Goal: Browse casually

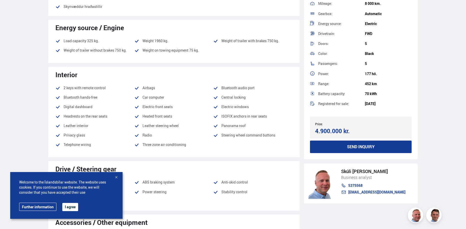
scroll to position [307, 0]
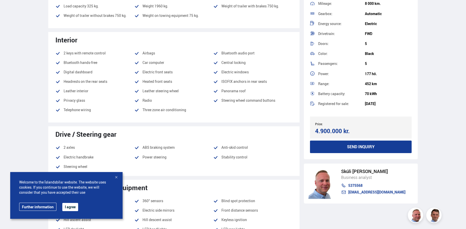
click at [78, 208] on button "I agree" at bounding box center [70, 207] width 16 height 8
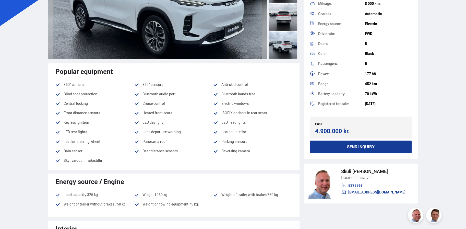
scroll to position [26, 0]
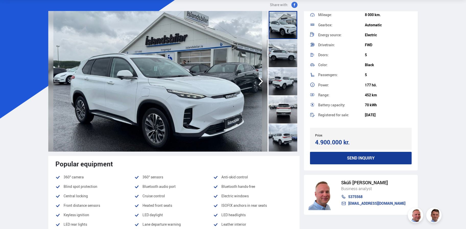
click at [258, 81] on icon "button" at bounding box center [261, 81] width 10 height 12
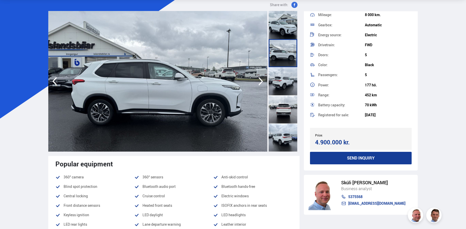
click at [258, 81] on icon "button" at bounding box center [261, 81] width 10 height 12
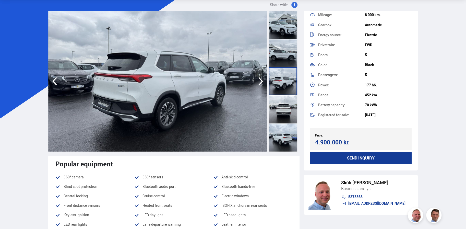
click at [258, 81] on icon "button" at bounding box center [261, 81] width 10 height 12
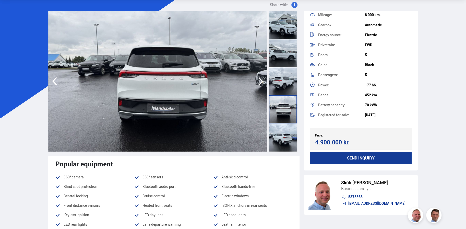
click at [258, 81] on icon "button" at bounding box center [261, 81] width 10 height 12
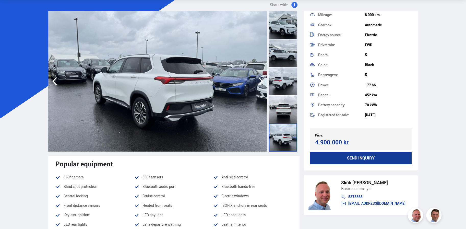
click at [258, 81] on icon "button" at bounding box center [261, 81] width 10 height 12
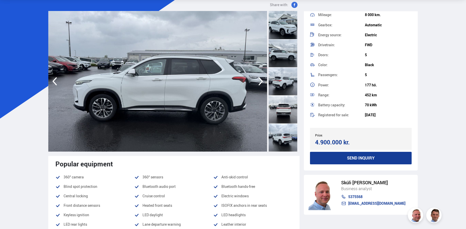
click at [258, 81] on icon "button" at bounding box center [261, 81] width 10 height 12
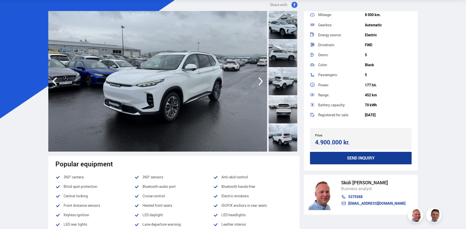
click at [258, 81] on icon "button" at bounding box center [261, 81] width 10 height 12
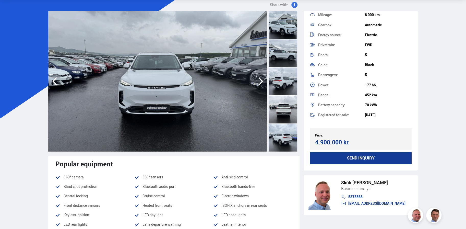
click at [258, 81] on icon "button" at bounding box center [261, 81] width 10 height 12
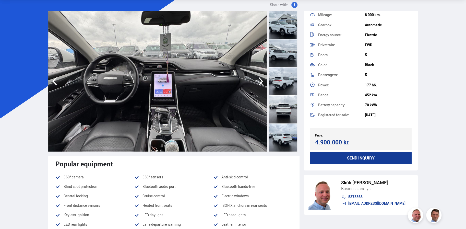
click at [258, 81] on icon "button" at bounding box center [261, 81] width 10 height 12
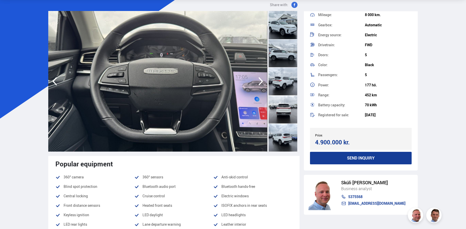
click at [258, 81] on icon "button" at bounding box center [261, 81] width 10 height 12
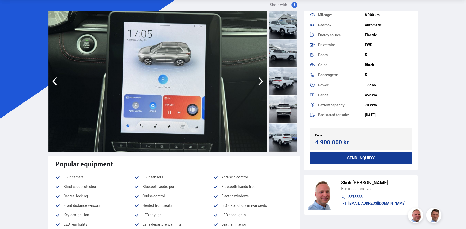
click at [258, 81] on icon "button" at bounding box center [261, 81] width 10 height 12
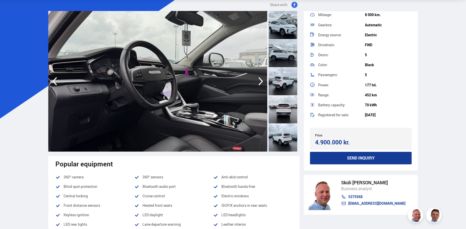
click at [258, 81] on icon "button" at bounding box center [261, 81] width 10 height 12
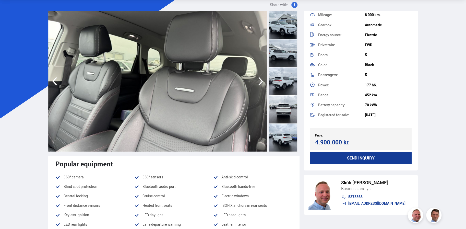
click at [258, 81] on icon "button" at bounding box center [261, 81] width 10 height 12
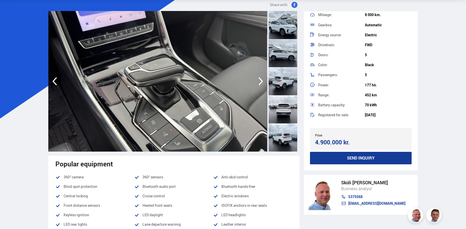
click at [258, 81] on icon "button" at bounding box center [261, 81] width 10 height 12
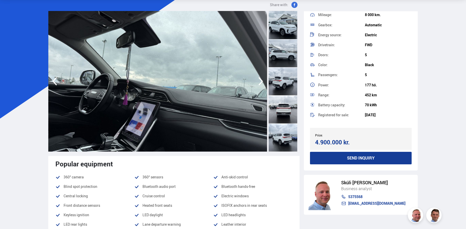
click at [258, 81] on icon "button" at bounding box center [261, 81] width 10 height 12
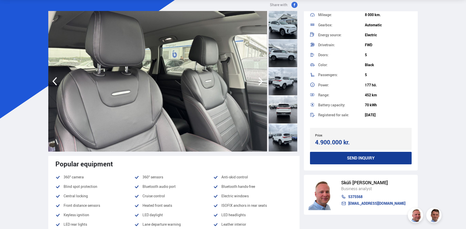
click at [258, 81] on icon "button" at bounding box center [261, 81] width 10 height 12
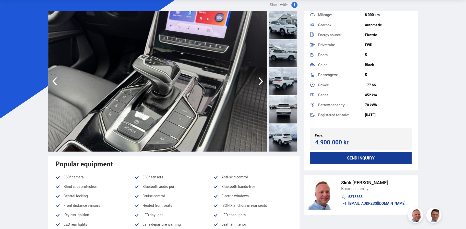
click at [258, 81] on icon "button" at bounding box center [261, 81] width 10 height 12
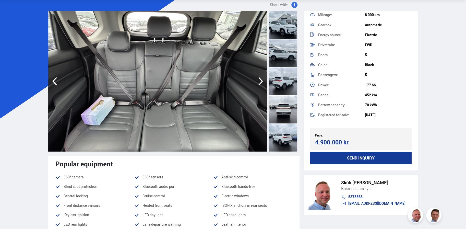
click at [258, 81] on icon "button" at bounding box center [261, 81] width 10 height 12
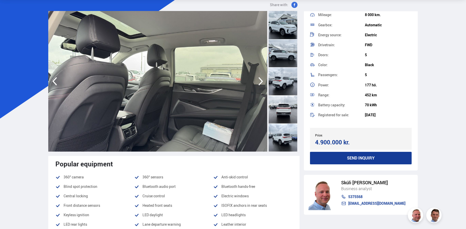
click at [258, 81] on icon "button" at bounding box center [261, 81] width 10 height 12
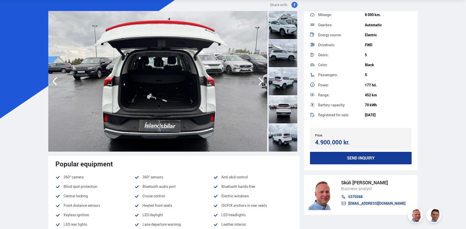
click at [258, 81] on icon "button" at bounding box center [261, 81] width 10 height 12
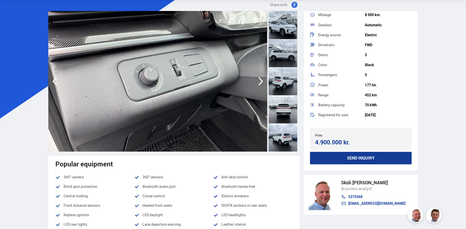
click at [258, 81] on icon "button" at bounding box center [261, 81] width 10 height 12
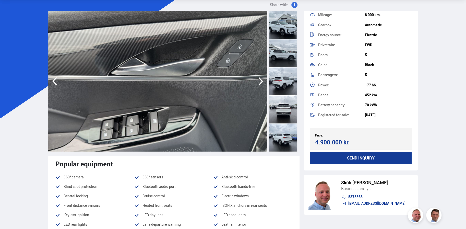
click at [258, 81] on icon "button" at bounding box center [261, 81] width 10 height 12
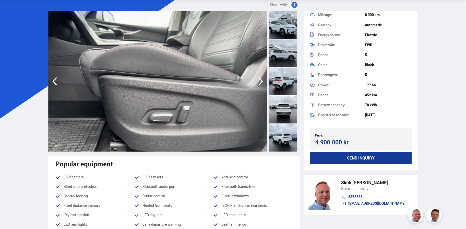
click at [258, 81] on icon "button" at bounding box center [261, 81] width 10 height 12
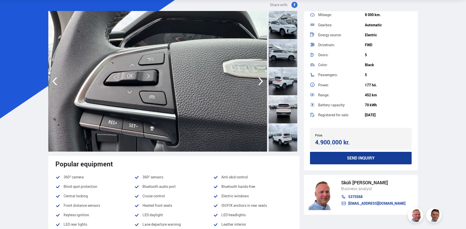
click at [258, 81] on icon "button" at bounding box center [261, 81] width 10 height 12
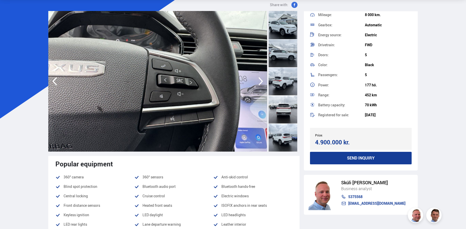
click at [258, 81] on icon "button" at bounding box center [261, 81] width 10 height 12
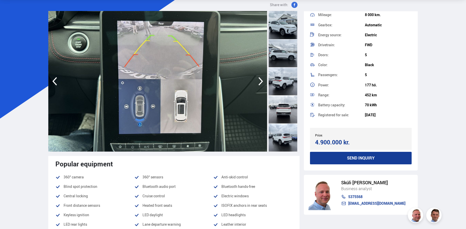
click at [258, 81] on icon "button" at bounding box center [261, 81] width 10 height 12
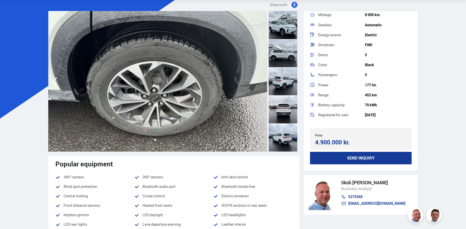
click at [258, 81] on img at bounding box center [157, 81] width 219 height 141
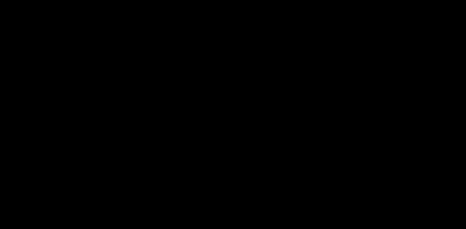
click at [258, 81] on img at bounding box center [233, 114] width 143 height 114
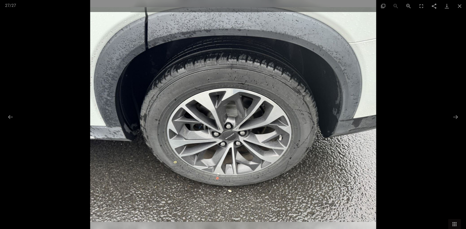
click at [258, 81] on img at bounding box center [233, 114] width 286 height 229
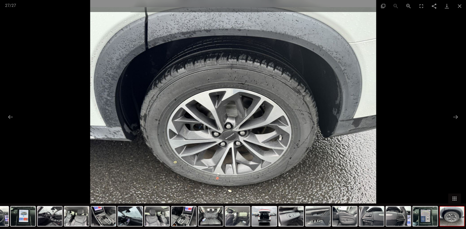
click at [451, 111] on div at bounding box center [233, 114] width 466 height 229
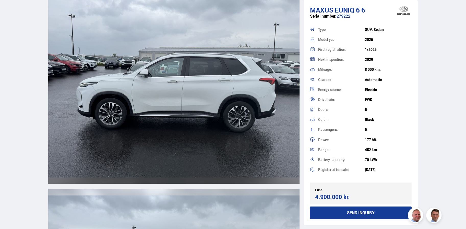
scroll to position [1686, 0]
